Goal: Task Accomplishment & Management: Manage account settings

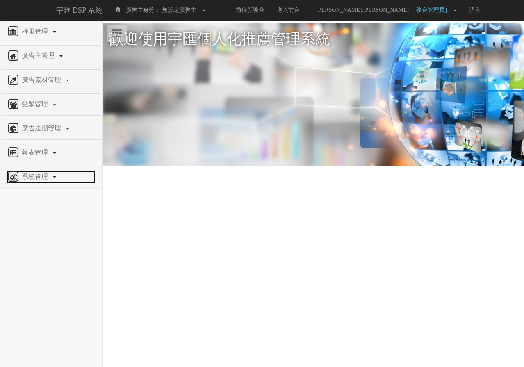
click at [42, 175] on span "系統管理" at bounding box center [36, 176] width 32 height 7
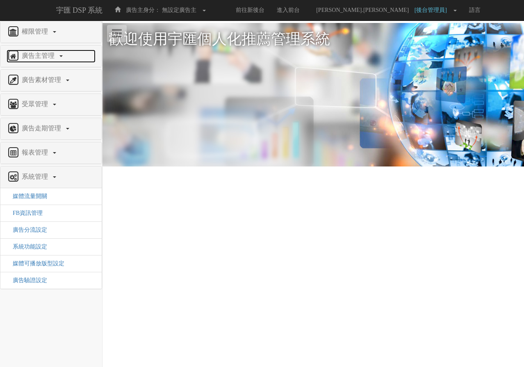
click at [39, 50] on link "廣告主管理" at bounding box center [51, 56] width 89 height 13
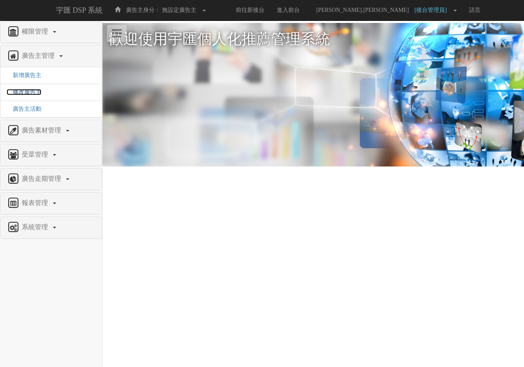
click at [27, 91] on span "修改廣告主" at bounding box center [24, 92] width 35 height 6
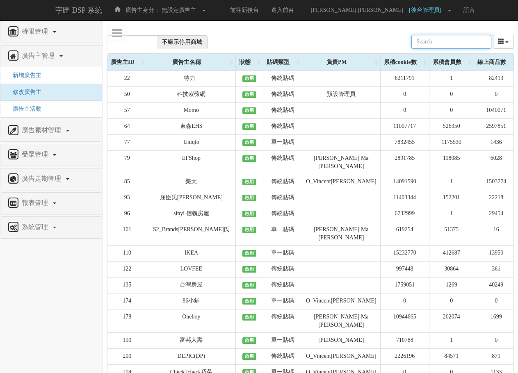
click at [431, 42] on input "text" at bounding box center [451, 42] width 80 height 14
type input "ㄓ"
click at [431, 42] on input "text" at bounding box center [451, 42] width 80 height 14
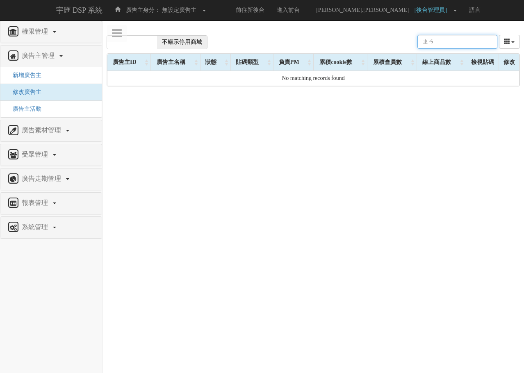
type input "ㄓ"
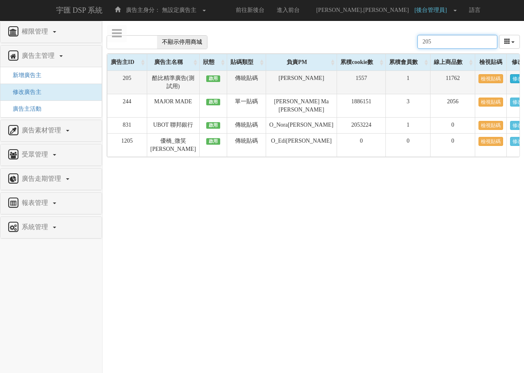
type input "205"
click at [510, 80] on link "修改" at bounding box center [517, 78] width 15 height 9
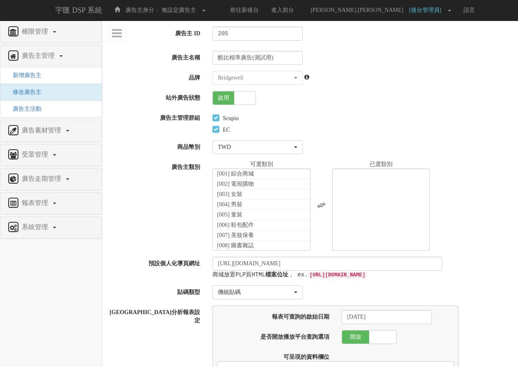
select select
select select "271f86b5-414e-416a-8d5f-7728236acae8"
select select
drag, startPoint x: 164, startPoint y: 97, endPoint x: 209, endPoint y: 98, distance: 45.1
click at [209, 98] on div "站外廣告狀態 啟用 停用" at bounding box center [311, 98] width 416 height 14
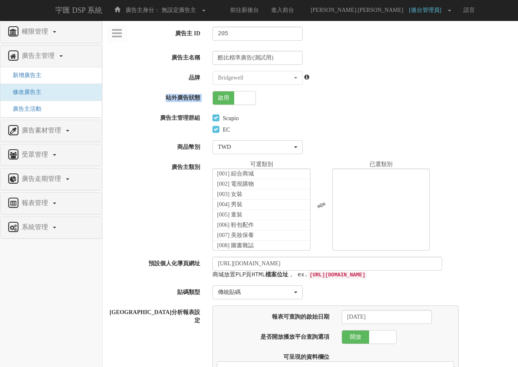
click at [198, 98] on label "站外廣告狀態" at bounding box center [155, 96] width 104 height 11
drag, startPoint x: 203, startPoint y: 98, endPoint x: 151, endPoint y: 99, distance: 52.5
click at [151, 99] on label "站外廣告狀態" at bounding box center [155, 96] width 104 height 11
drag, startPoint x: 151, startPoint y: 96, endPoint x: 204, endPoint y: 100, distance: 53.5
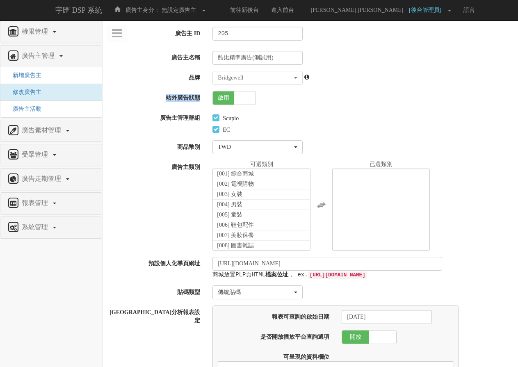
click at [204, 100] on label "站外廣告狀態" at bounding box center [155, 96] width 104 height 11
drag, startPoint x: 203, startPoint y: 100, endPoint x: 160, endPoint y: 100, distance: 43.5
click at [160, 100] on label "站外廣告狀態" at bounding box center [155, 96] width 104 height 11
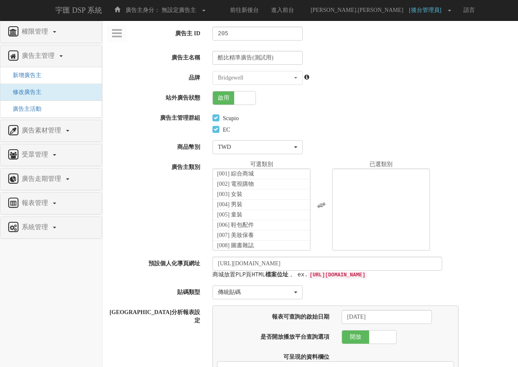
click at [229, 97] on span "啟用" at bounding box center [223, 97] width 21 height 13
click at [224, 96] on span at bounding box center [223, 97] width 21 height 13
checkbox input "true"
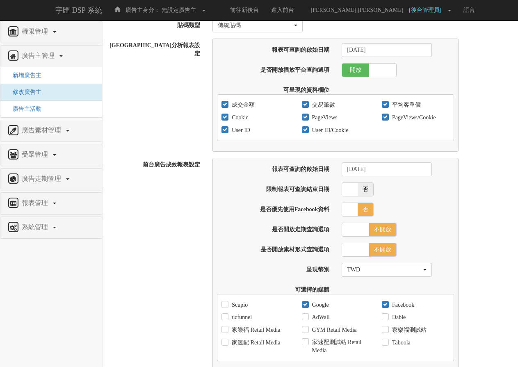
scroll to position [410, 0]
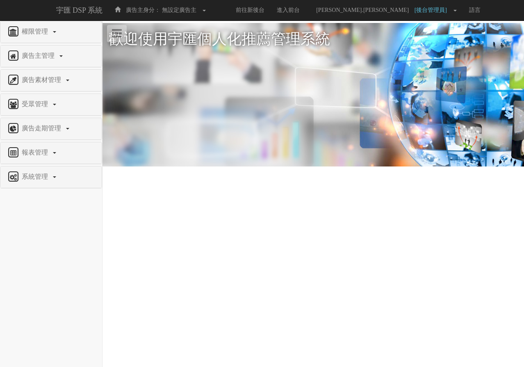
drag, startPoint x: 402, startPoint y: 271, endPoint x: 260, endPoint y: 244, distance: 143.5
click at [402, 212] on html "宇匯 DSP 系統 廣告主身分： 無設定廣告主 無設定廣告主 [001] CoreTeam測試用1 [002] CoreTeam測試用2-LineApp [0…" at bounding box center [262, 106] width 524 height 212
click at [33, 33] on span "權限管理" at bounding box center [36, 31] width 32 height 7
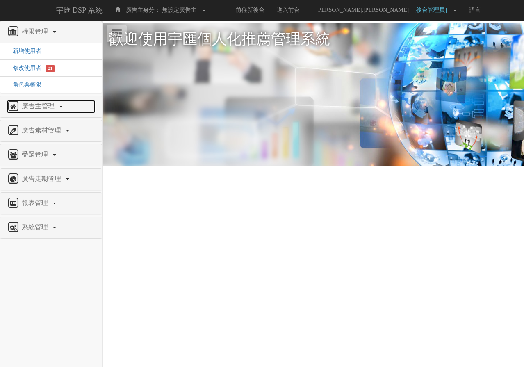
click at [34, 106] on span "廣告主管理" at bounding box center [39, 106] width 39 height 7
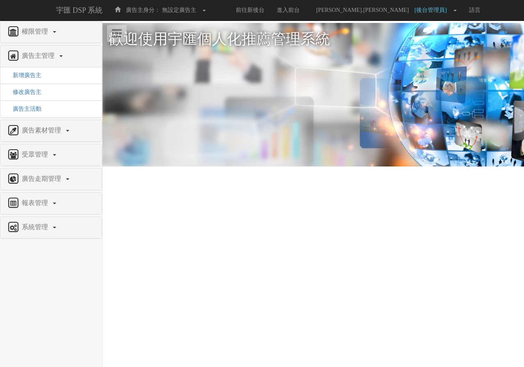
click at [31, 98] on li "修改廣告主" at bounding box center [50, 92] width 101 height 17
click at [30, 92] on span "修改廣告主" at bounding box center [24, 92] width 35 height 6
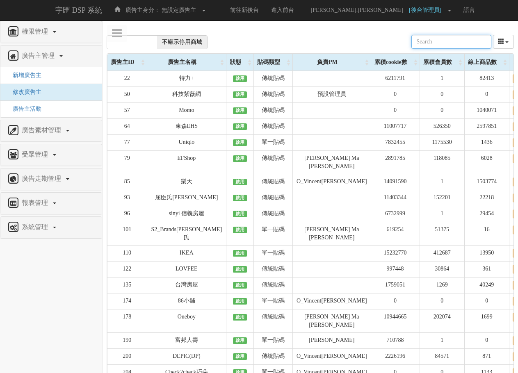
click at [452, 46] on input "text" at bounding box center [451, 42] width 80 height 14
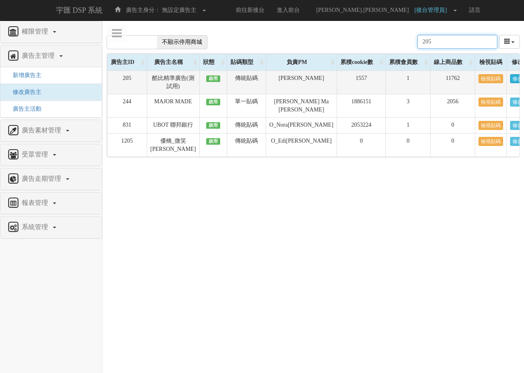
type input "205"
click at [510, 78] on link "修改" at bounding box center [517, 78] width 15 height 9
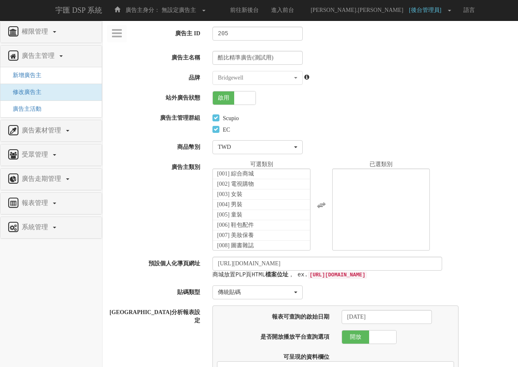
select select
select select "271f86b5-414e-416a-8d5f-7728236acae8"
select select
click at [244, 103] on span at bounding box center [244, 97] width 21 height 13
checkbox input "false"
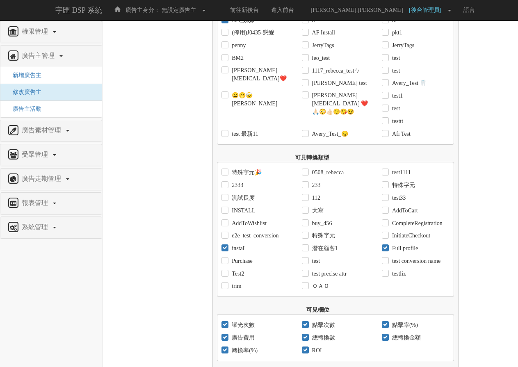
scroll to position [760, 0]
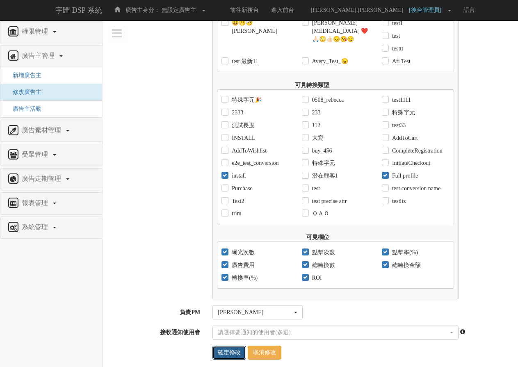
click at [233, 346] on input "確定修改" at bounding box center [229, 353] width 34 height 14
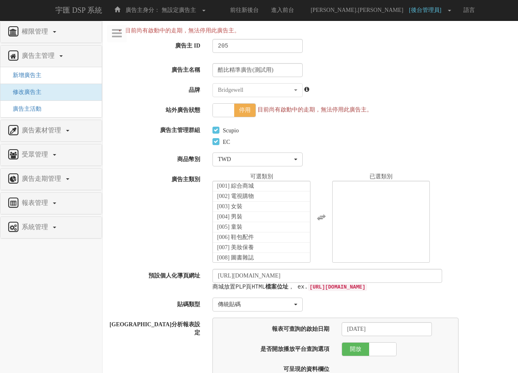
select select
select select "271f86b5-414e-416a-8d5f-7728236acae8"
select select
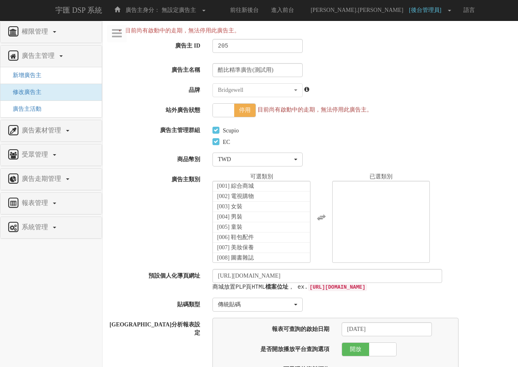
click at [400, 110] on div "啟用 停用 目前尚有啟動中的走期，無法停用此廣告主。" at bounding box center [362, 110] width 312 height 14
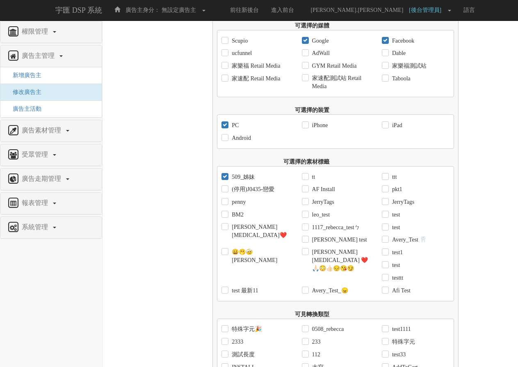
scroll to position [773, 0]
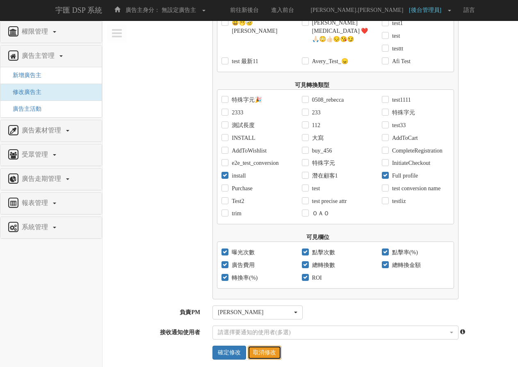
click at [277, 346] on link "取消修改" at bounding box center [265, 353] width 34 height 14
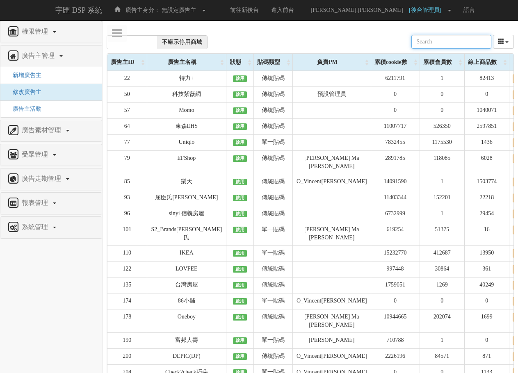
click at [433, 38] on input "text" at bounding box center [451, 42] width 80 height 14
click at [399, 37] on div "顯示停用商城 不顯示停用商城 廣告主ID 貼碼類型 負責PM 累積cookie數 累積會員數 線上商品數" at bounding box center [310, 42] width 407 height 23
click at [414, 16] on link "mike.lee [後台管理員]" at bounding box center [378, 10] width 157 height 21
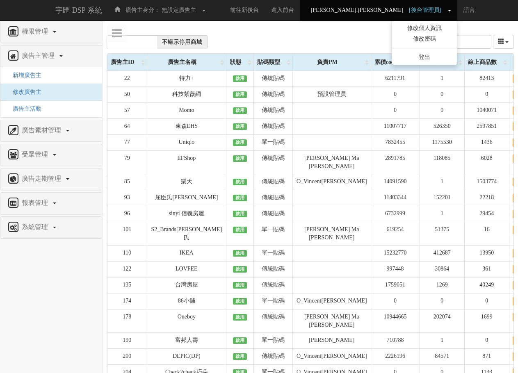
click at [414, 16] on link "mike.lee [後台管理員]" at bounding box center [378, 10] width 157 height 21
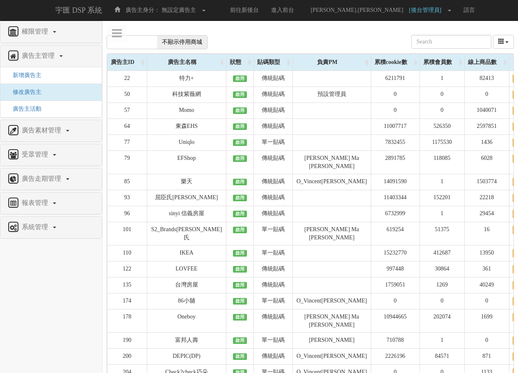
click at [444, 39] on input "text" at bounding box center [451, 42] width 80 height 14
click at [445, 39] on input "text" at bounding box center [451, 42] width 80 height 14
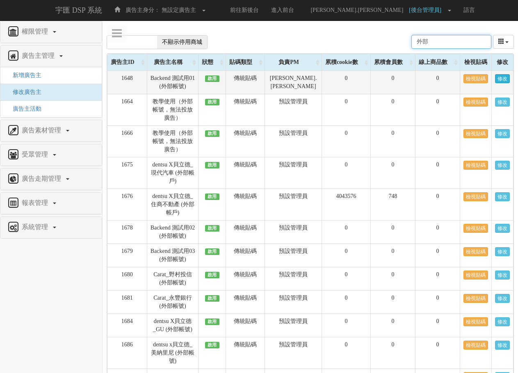
type input "外部"
click at [505, 80] on link "修改" at bounding box center [502, 78] width 15 height 9
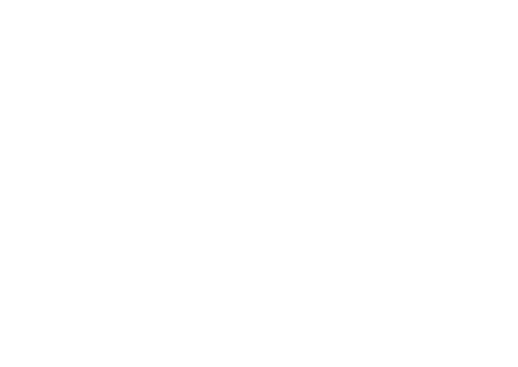
select select
select select "2e75b116-8c09-44b5-ab87-6d0adfd24bb0"
select select
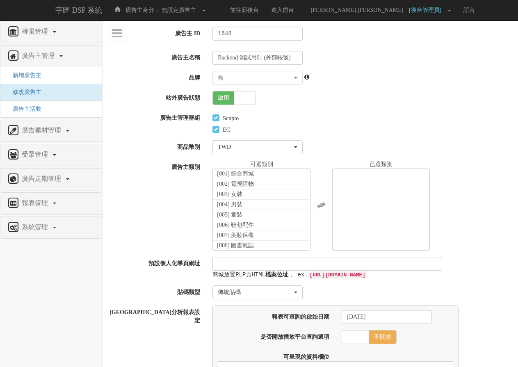
click at [245, 96] on span at bounding box center [244, 97] width 21 height 13
checkbox input "false"
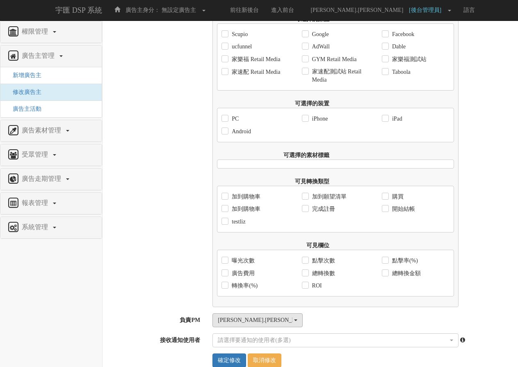
scroll to position [556, 0]
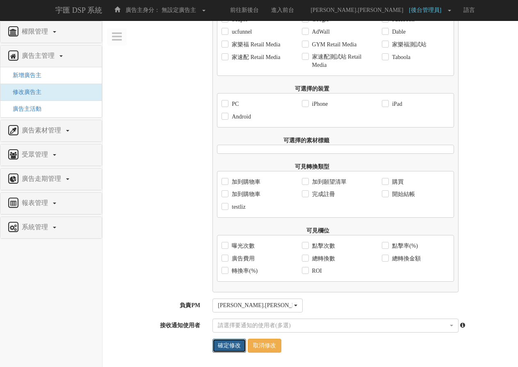
click at [228, 346] on input "確定修改" at bounding box center [229, 346] width 34 height 14
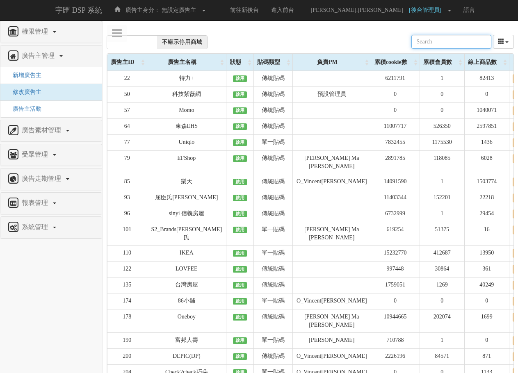
click at [443, 43] on input "text" at bounding box center [451, 42] width 80 height 14
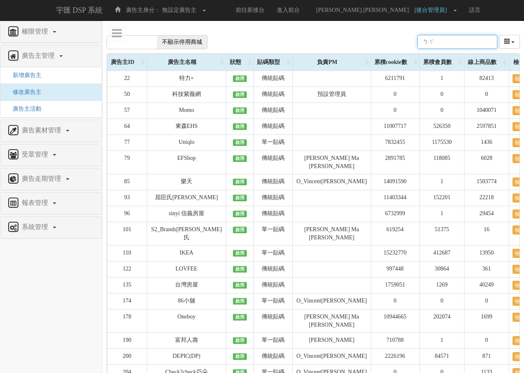
type input "ㄅ"
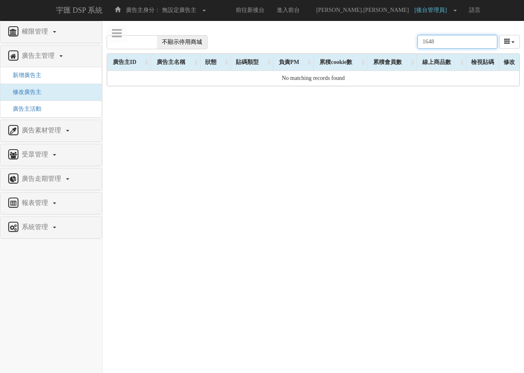
type input "1648"
click at [182, 43] on span "不顯示停用商城" at bounding box center [182, 42] width 50 height 13
checkbox input "true"
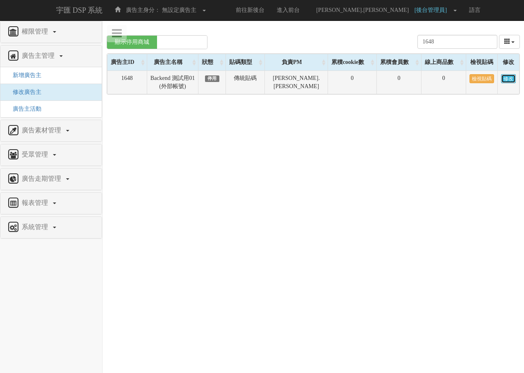
click at [506, 81] on link "修改" at bounding box center [508, 78] width 15 height 9
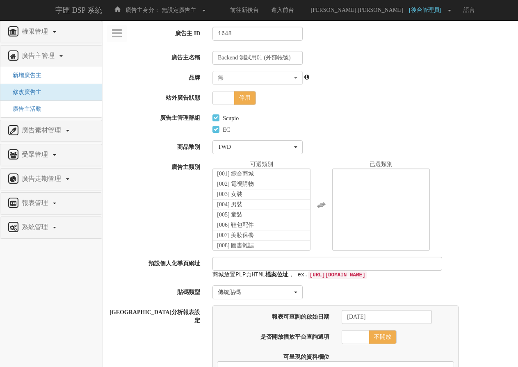
select select
select select "2e75b116-8c09-44b5-ab87-6d0adfd24bb0"
select select
click at [243, 98] on span "停用" at bounding box center [244, 97] width 21 height 13
checkbox input "true"
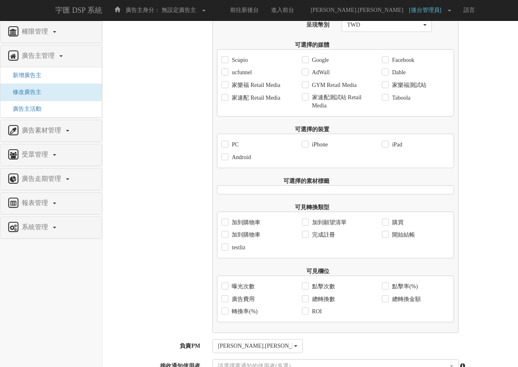
scroll to position [556, 0]
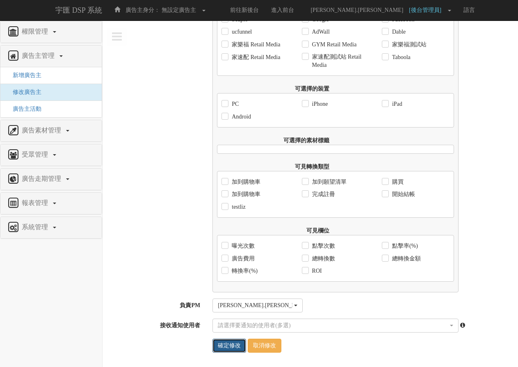
click at [228, 351] on input "確定修改" at bounding box center [229, 346] width 34 height 14
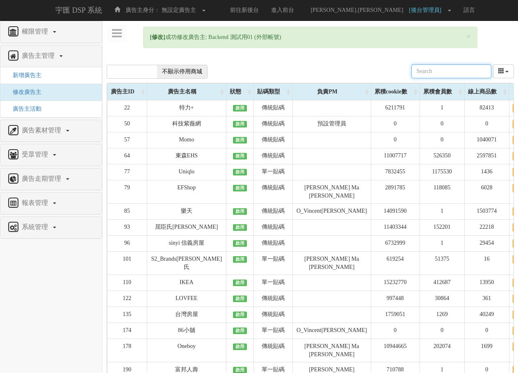
click at [349, 64] on div "顯示停用商城 不顯示停用商城 廣告主ID 貼碼類型 負責PM 累積cookie數 累積會員數 線上商品數" at bounding box center [310, 71] width 407 height 23
